Goal: Check status: Check status

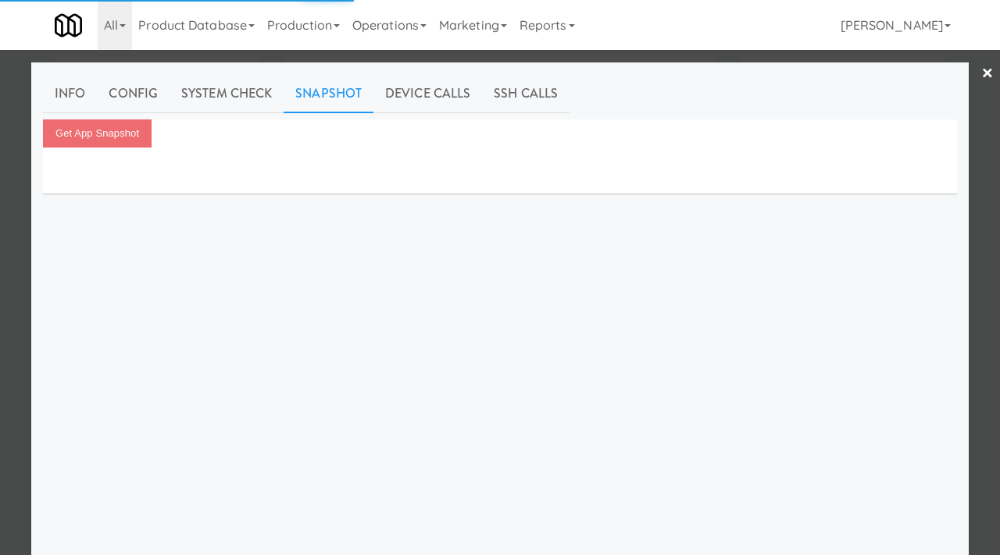
scroll to position [14, 0]
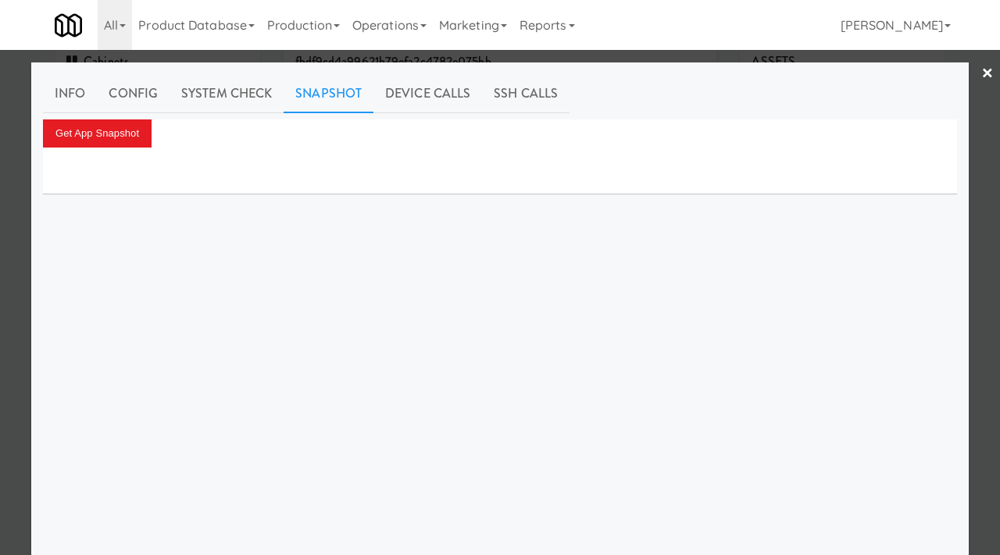
click at [9, 116] on div at bounding box center [500, 277] width 1000 height 555
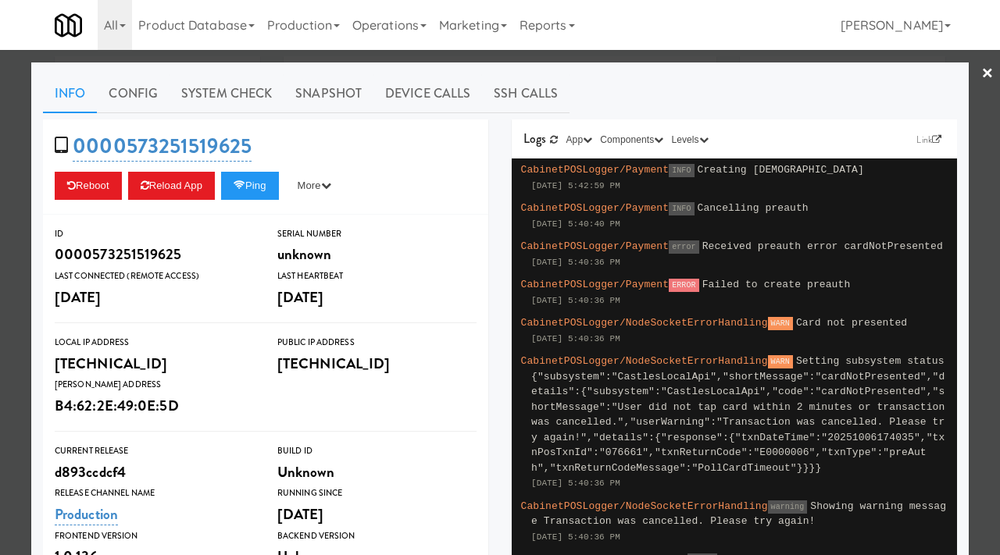
scroll to position [50, 0]
click at [368, 53] on div at bounding box center [500, 277] width 1000 height 555
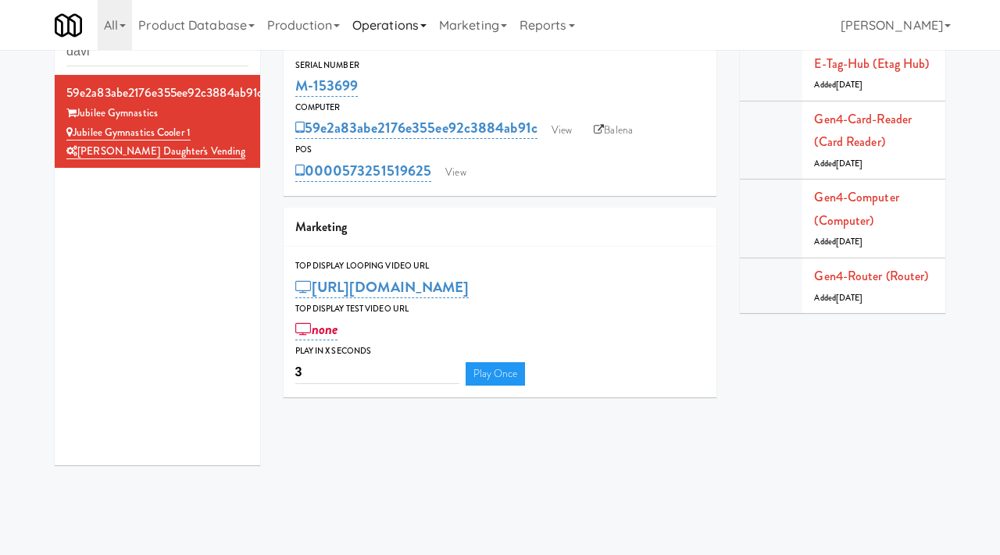
click at [421, 29] on link "Operations" at bounding box center [389, 25] width 87 height 50
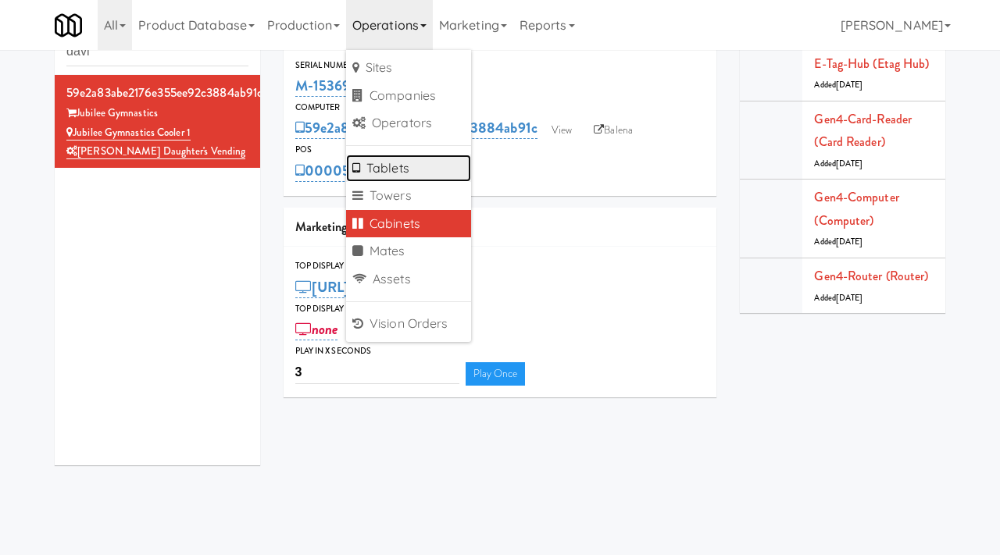
click at [399, 168] on link "Tablets" at bounding box center [408, 169] width 125 height 28
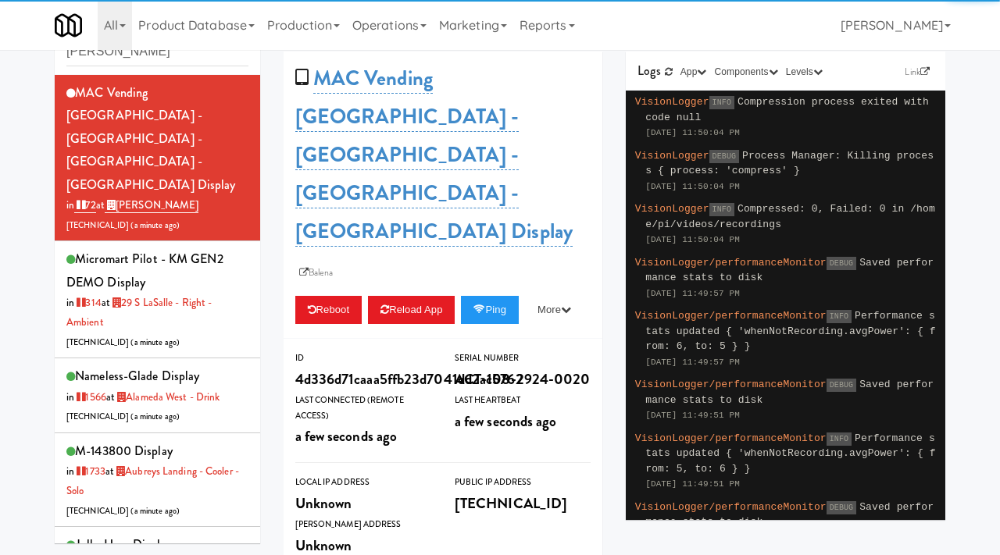
type input "mackenzie"
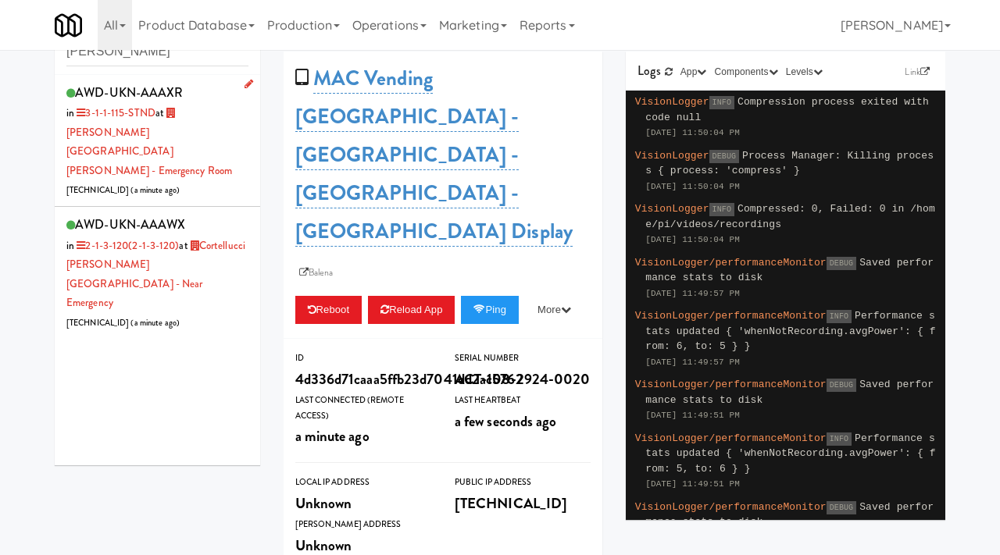
click at [219, 161] on div "AWD-UKN-AAAXR in 3-1-1-115-STND at Mackenzie Richmond Hill Hospital - Emergency…" at bounding box center [157, 141] width 182 height 120
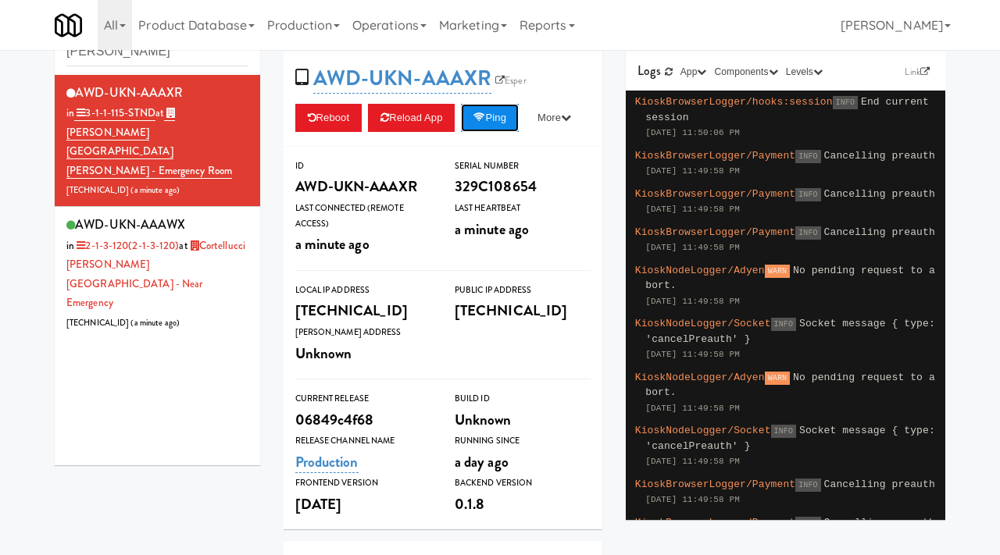
click at [495, 115] on button "Ping" at bounding box center [490, 118] width 58 height 28
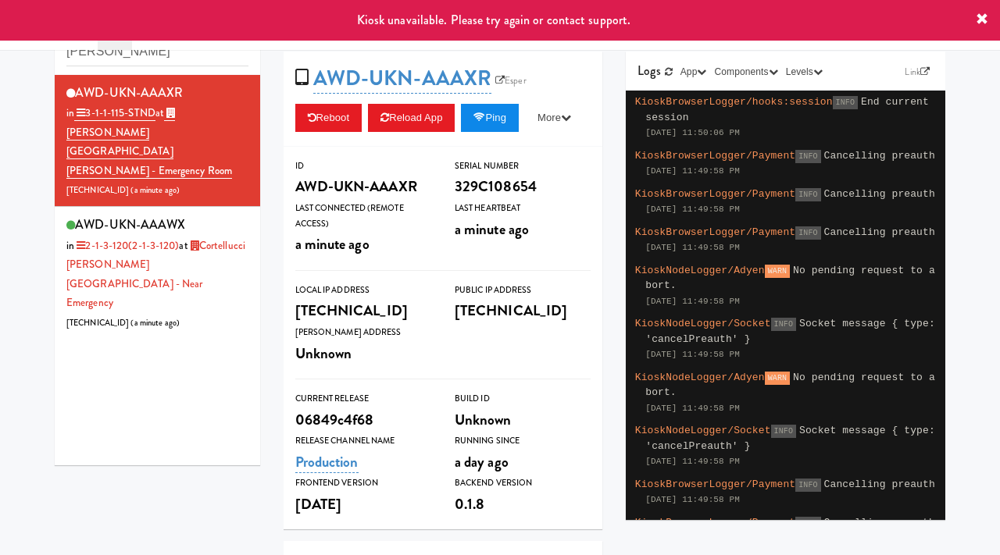
scroll to position [3, 0]
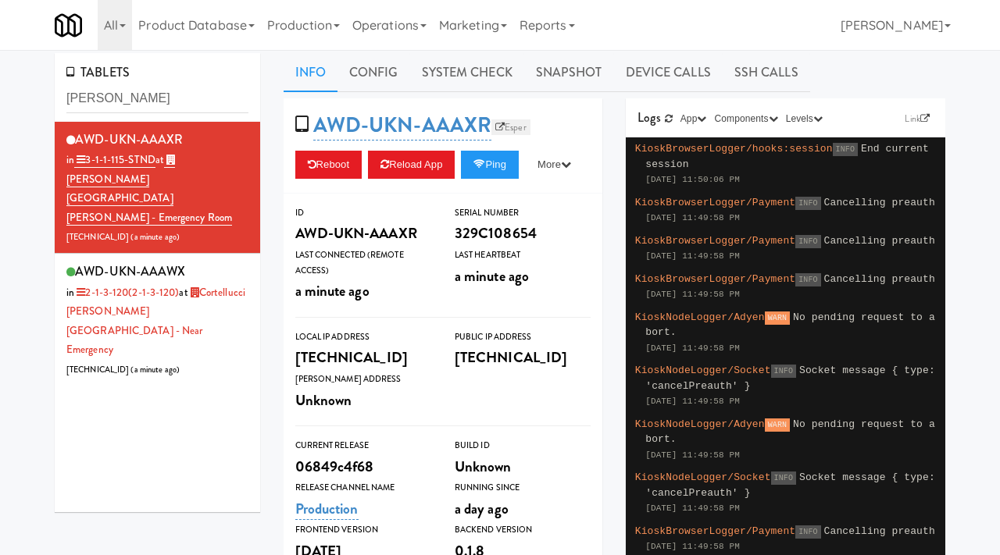
click at [524, 123] on link "Esper" at bounding box center [510, 128] width 39 height 16
